Goal: Task Accomplishment & Management: Complete application form

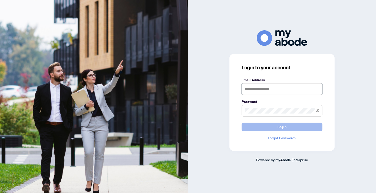
type input "**********"
click at [250, 126] on button "Login" at bounding box center [282, 127] width 81 height 9
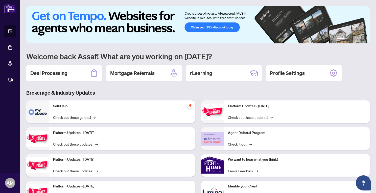
click at [11, 46] on icon at bounding box center [10, 47] width 4 height 5
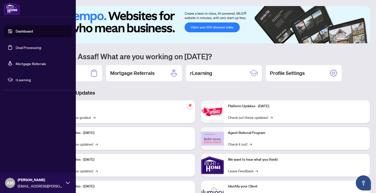
click at [11, 46] on li "Deal Processing" at bounding box center [38, 47] width 68 height 12
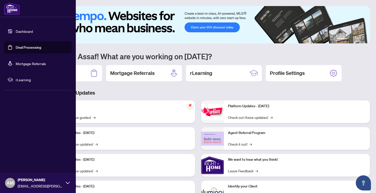
click at [26, 50] on link "Deal Processing" at bounding box center [29, 47] width 26 height 5
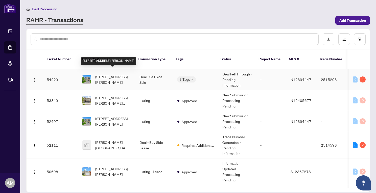
click at [118, 74] on span "12 John W Taylor Ave, New Tecumseth, Ontario L9B 0B3, Canada" at bounding box center [113, 79] width 36 height 11
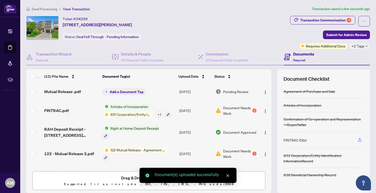
click at [122, 92] on span "Add a Document Tag" at bounding box center [127, 92] width 34 height 4
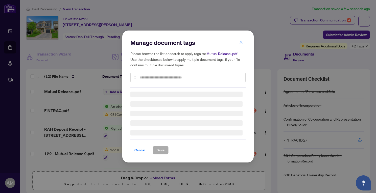
click at [152, 78] on input "text" at bounding box center [191, 78] width 102 height 6
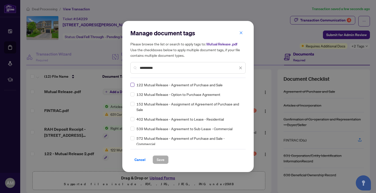
type input "**********"
click at [164, 159] on button "Save" at bounding box center [161, 160] width 16 height 9
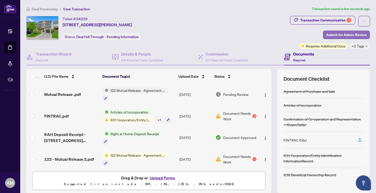
click at [346, 35] on span "Submit for Admin Review" at bounding box center [346, 35] width 40 height 8
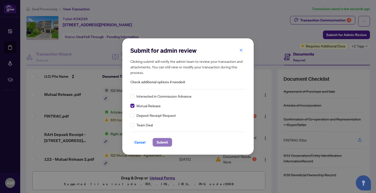
click at [162, 142] on span "Submit" at bounding box center [162, 142] width 11 height 8
